Goal: Task Accomplishment & Management: Complete application form

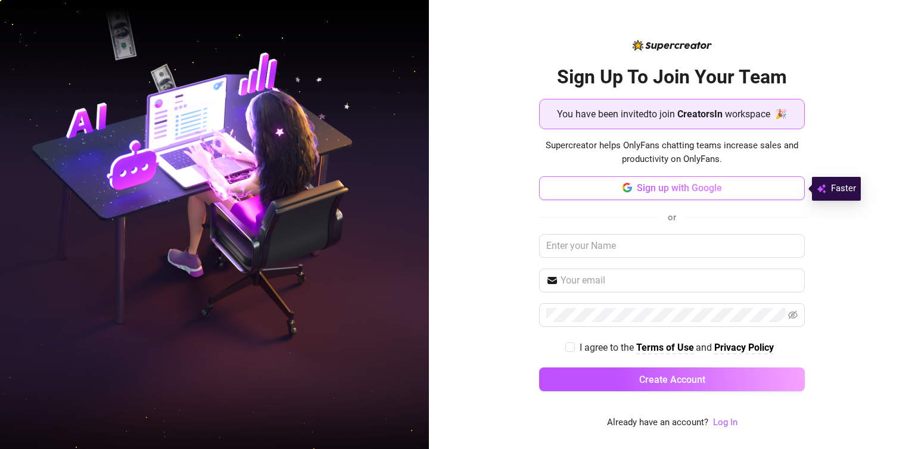
click at [614, 193] on button "Sign up with Google" at bounding box center [672, 188] width 266 height 24
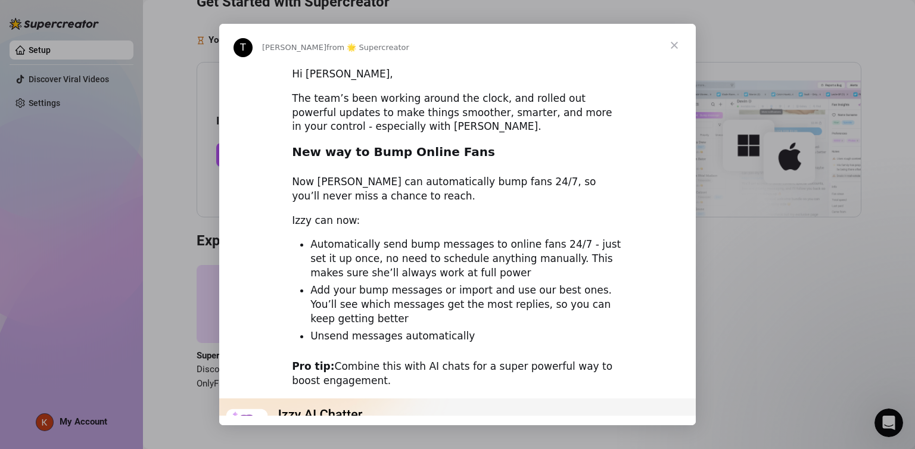
click at [672, 46] on span "Close" at bounding box center [674, 45] width 43 height 43
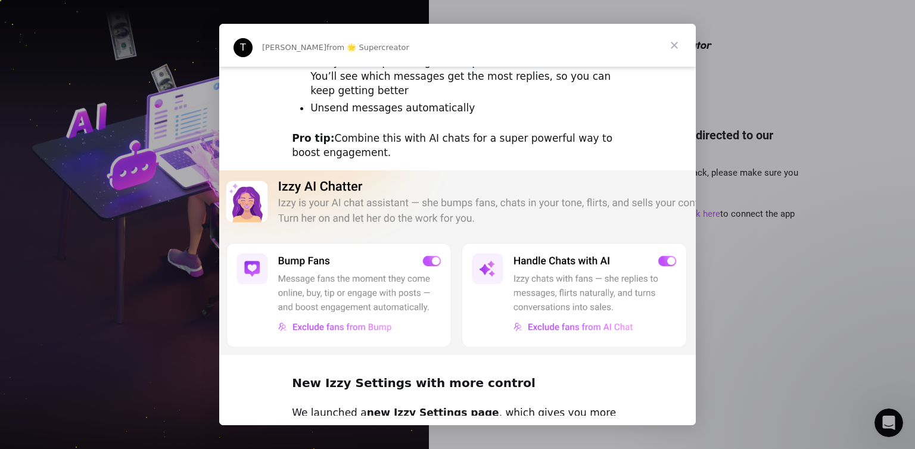
scroll to position [298, 0]
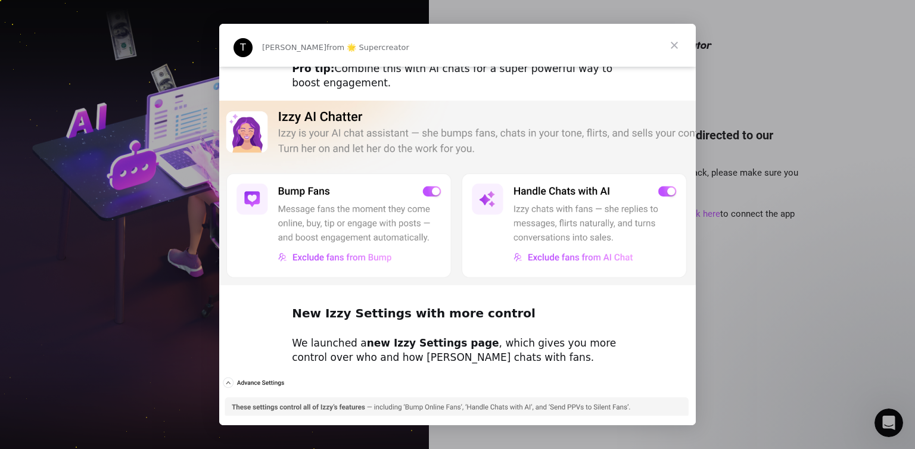
click at [672, 49] on span "Close" at bounding box center [674, 45] width 43 height 43
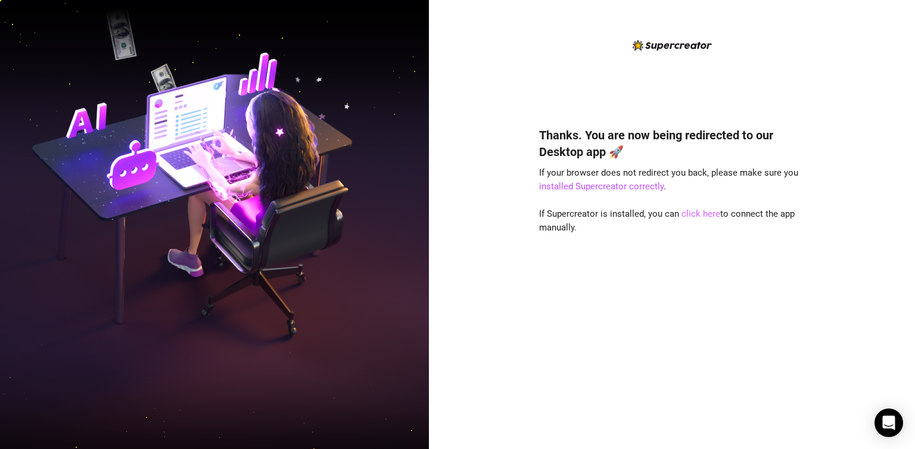
click at [695, 217] on link "click here" at bounding box center [700, 213] width 39 height 11
click at [691, 217] on link "click here" at bounding box center [700, 213] width 39 height 11
click at [695, 216] on link "click here" at bounding box center [700, 213] width 39 height 11
click at [686, 213] on link "click here" at bounding box center [700, 213] width 39 height 11
